Goal: Task Accomplishment & Management: Use online tool/utility

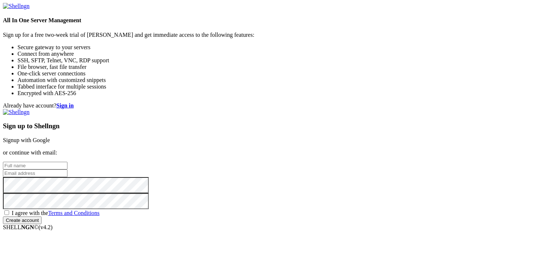
click at [50, 137] on link "Signup with Google" at bounding box center [26, 140] width 47 height 6
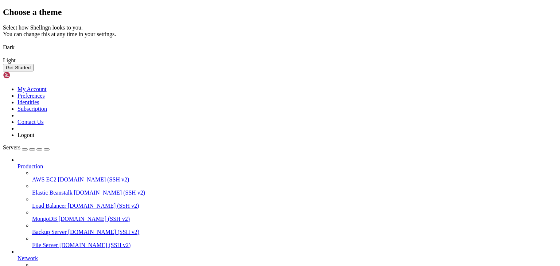
click at [34, 71] on button "Get Started" at bounding box center [18, 68] width 31 height 8
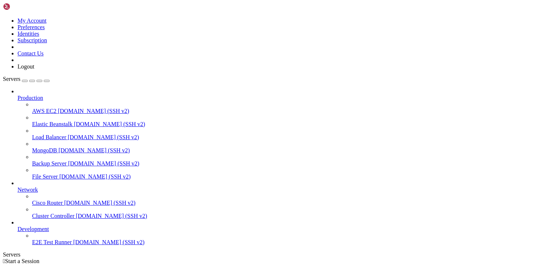
click at [3, 17] on icon at bounding box center [3, 17] width 0 height 0
click at [138, 258] on div " Start a Session" at bounding box center [280, 261] width 554 height 7
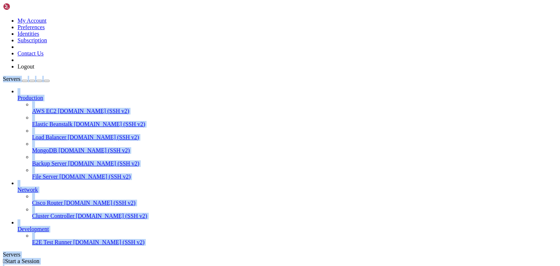
drag, startPoint x: 5, startPoint y: 25, endPoint x: 382, endPoint y: 146, distance: 395.6
click at [382, 146] on div "My Account Preferences Identities Subscription Contact Us Logout Servers Produc…" at bounding box center [280, 150] width 554 height 294
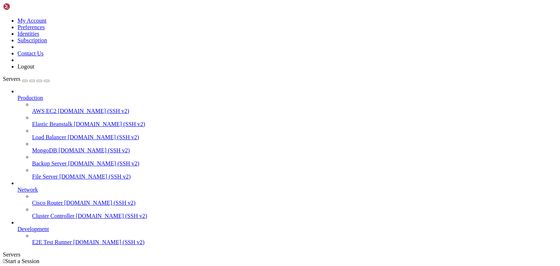
scroll to position [9, 0]
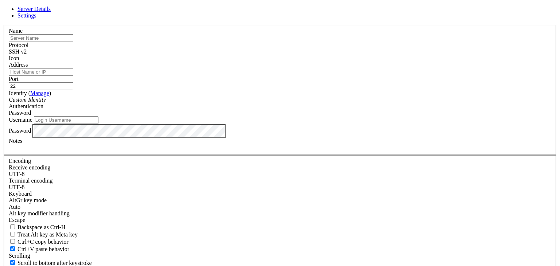
click at [73, 42] on input "text" at bounding box center [41, 38] width 64 height 8
type input "A"
type input "My Linux Server"
click at [73, 76] on input "Address" at bounding box center [41, 72] width 64 height 8
type input "[GEOGRAPHIC_DATA]"
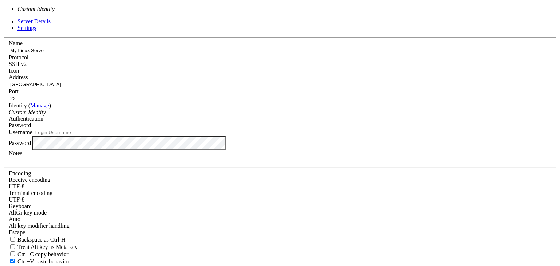
click at [227, 115] on div "Custom Identity" at bounding box center [280, 112] width 542 height 7
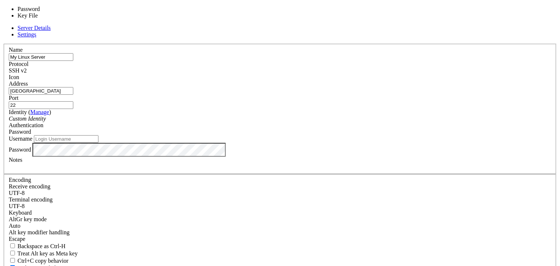
click at [31, 129] on span "Password" at bounding box center [20, 132] width 22 height 6
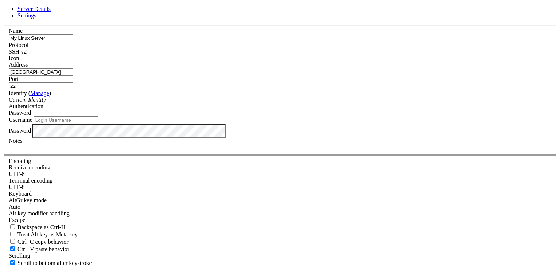
click at [98, 124] on input "Username" at bounding box center [66, 120] width 64 height 8
type input "ashwini"
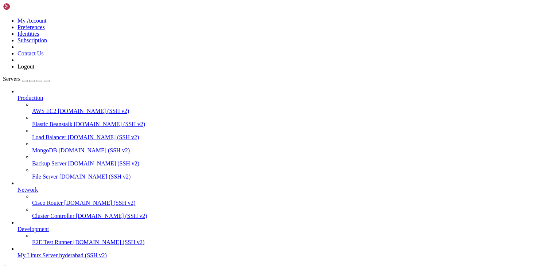
scroll to position [28, 0]
click at [32, 252] on span "My Linux Server" at bounding box center [37, 255] width 40 height 6
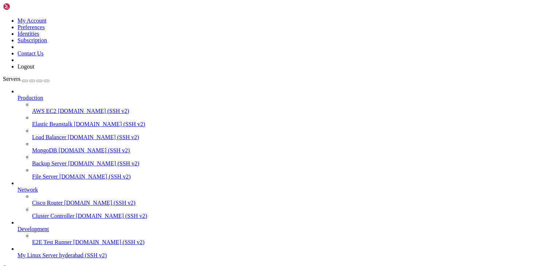
drag, startPoint x: 106, startPoint y: 9, endPoint x: 38, endPoint y: 246, distance: 246.3
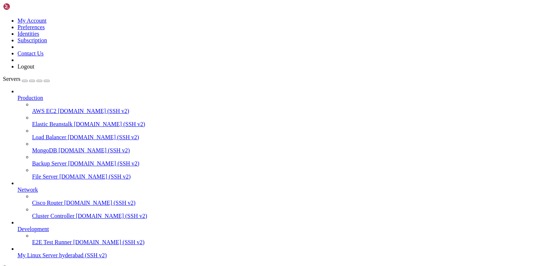
click at [38, 252] on span "My Linux Server" at bounding box center [37, 255] width 40 height 6
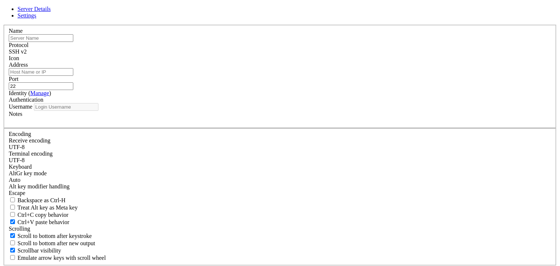
type input "ashwini"
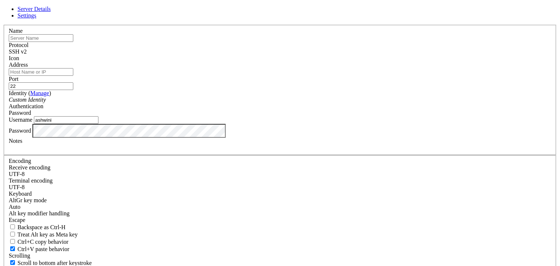
click at [73, 42] on input "text" at bounding box center [41, 38] width 64 height 8
type input "[PERSON_NAME]"
click at [73, 76] on input "Address" at bounding box center [41, 72] width 64 height 8
type input "[GEOGRAPHIC_DATA]"
click at [98, 124] on input "ashwini" at bounding box center [66, 120] width 64 height 8
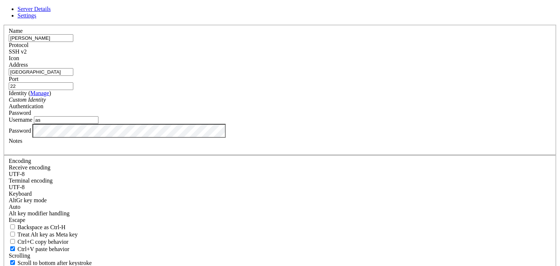
type input "a"
type input "[PERSON_NAME]"
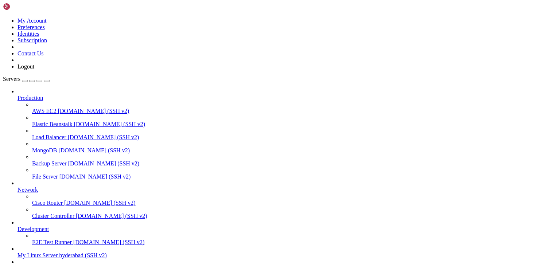
scroll to position [47, 0]
click at [65, 265] on span "hyderabad (SSH v2)" at bounding box center [89, 268] width 48 height 6
